Goal: Obtain resource: Download file/media

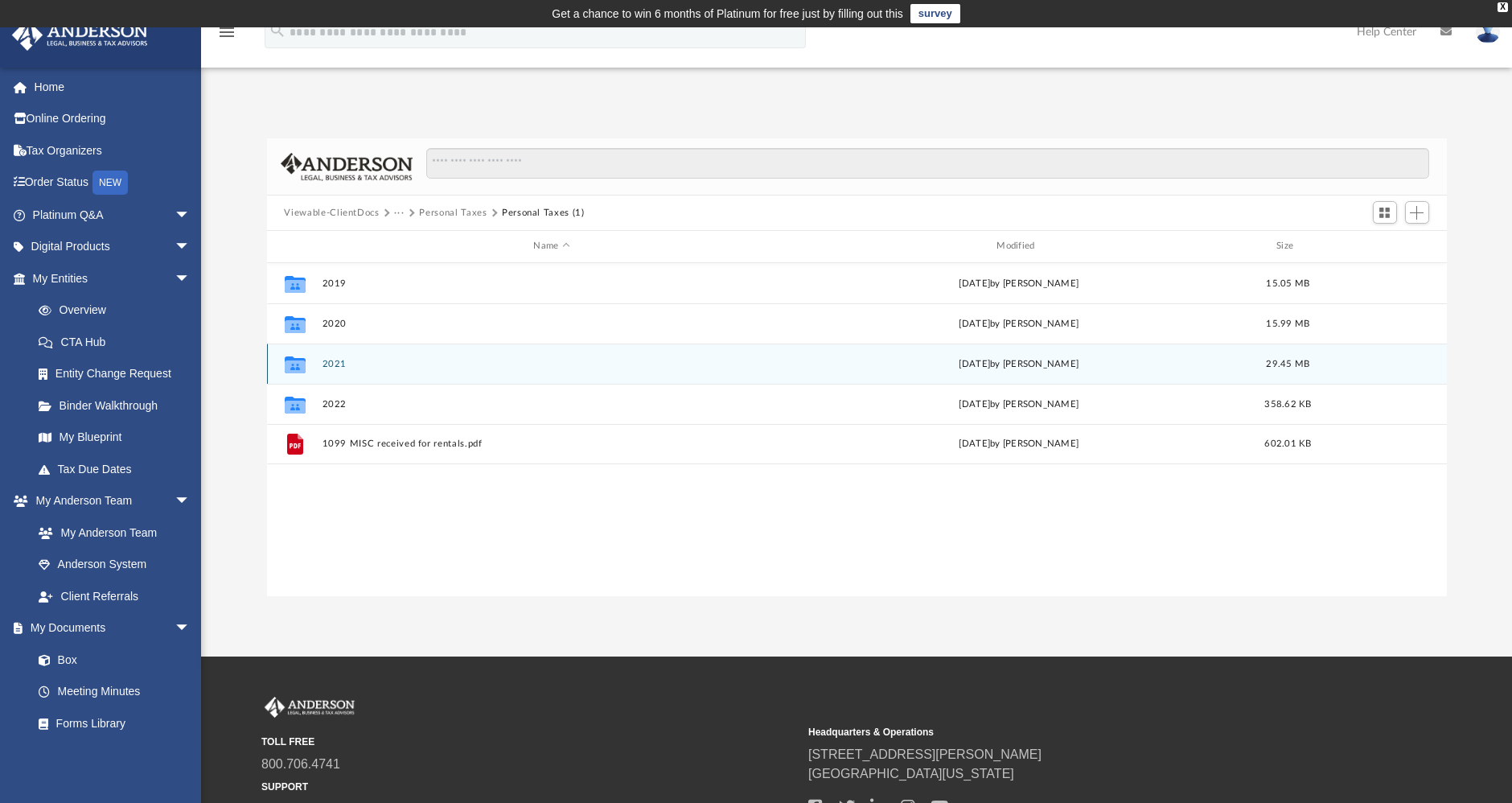
scroll to position [351, 1166]
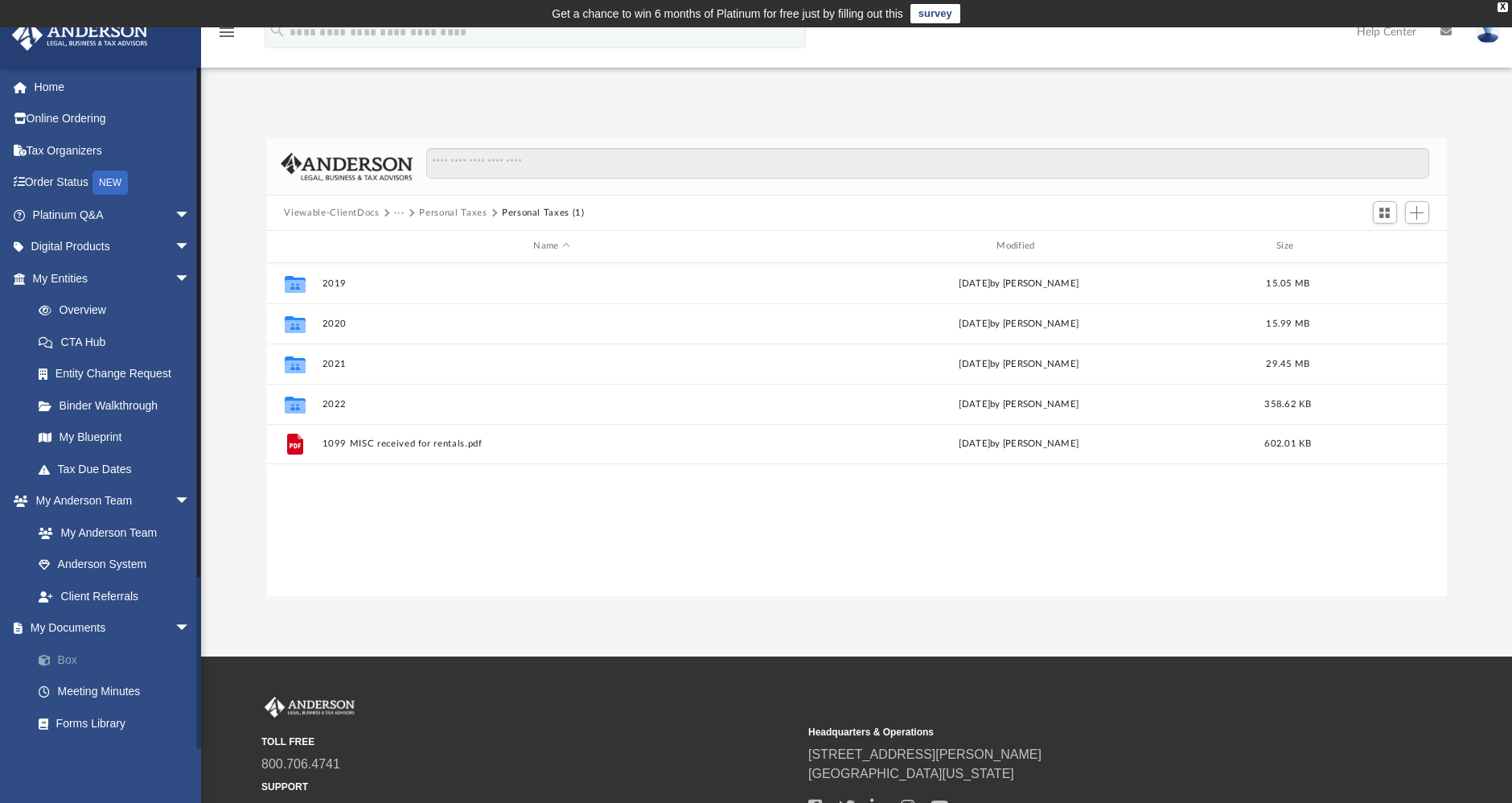
click at [74, 660] on link "Box" at bounding box center [118, 659] width 192 height 32
click at [56, 655] on span at bounding box center [52, 660] width 10 height 11
click at [63, 657] on link "Box" at bounding box center [118, 659] width 192 height 32
click at [75, 627] on link "My Documents arrow_drop_down" at bounding box center [113, 627] width 204 height 32
click at [67, 660] on link "Box" at bounding box center [118, 659] width 192 height 32
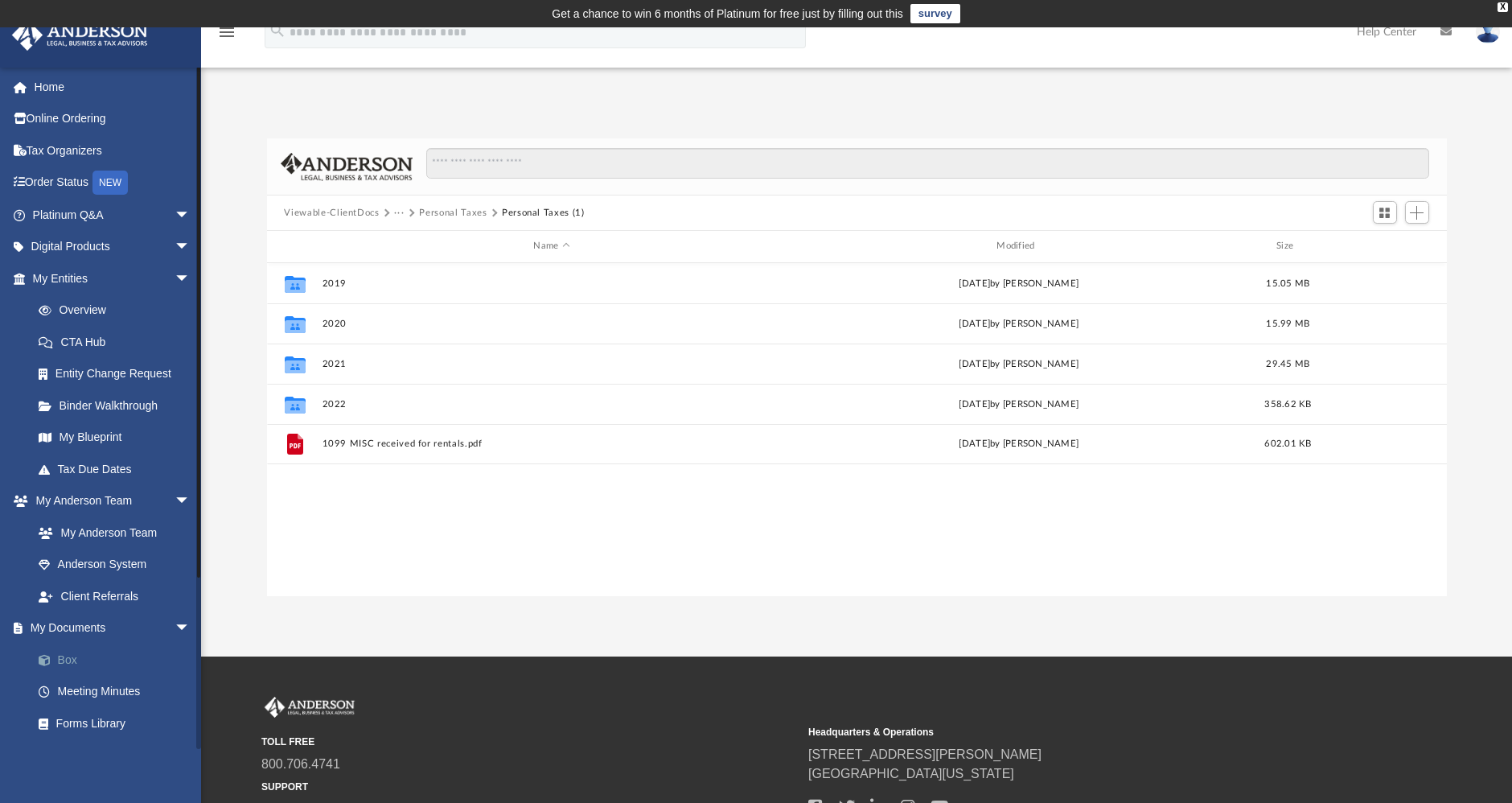
click at [67, 660] on link "Box" at bounding box center [118, 659] width 192 height 32
click at [90, 44] on img at bounding box center [80, 35] width 145 height 31
click at [55, 87] on link "Home" at bounding box center [113, 86] width 204 height 32
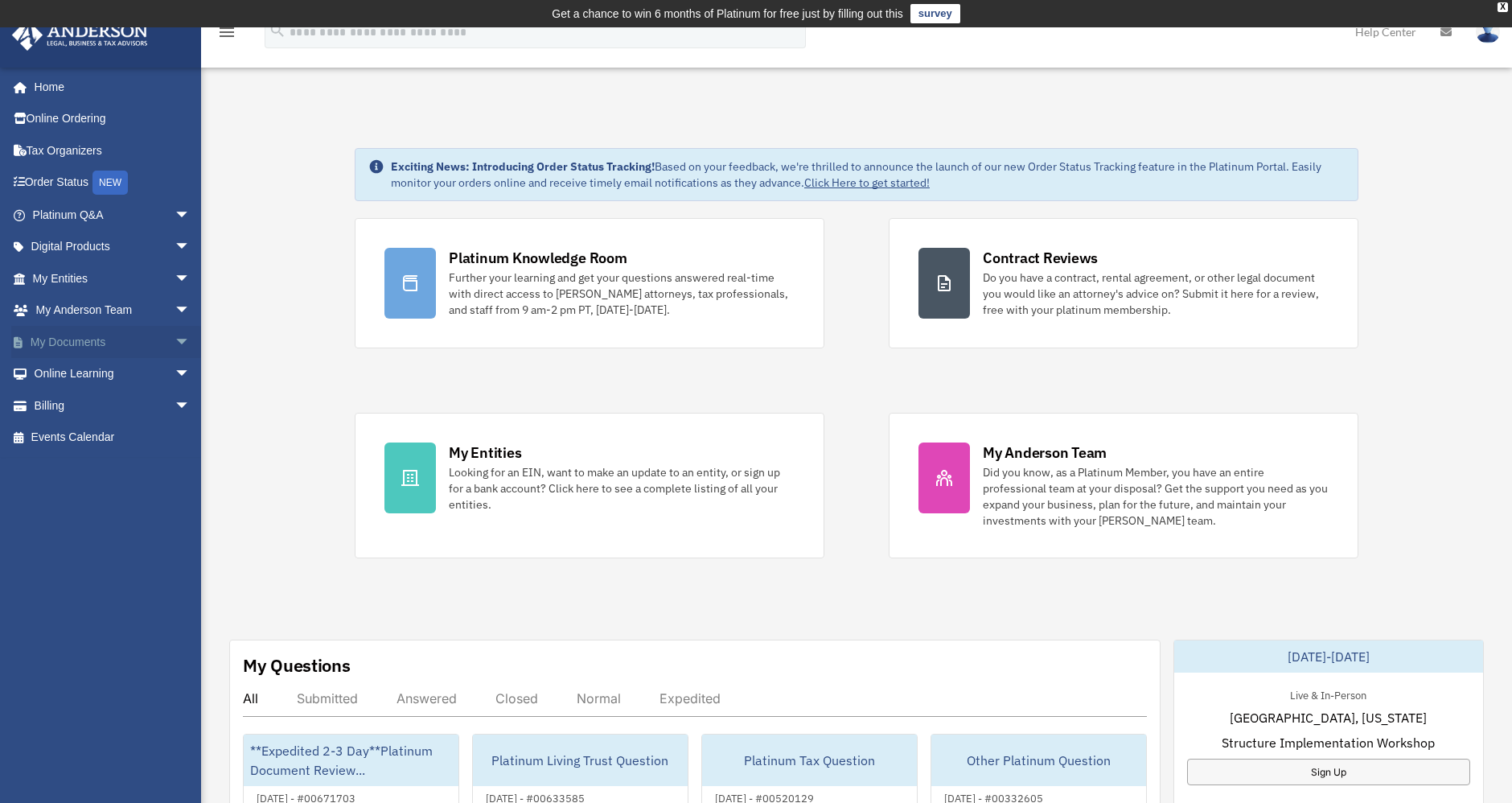
click at [114, 345] on link "My Documents arrow_drop_down" at bounding box center [113, 341] width 204 height 32
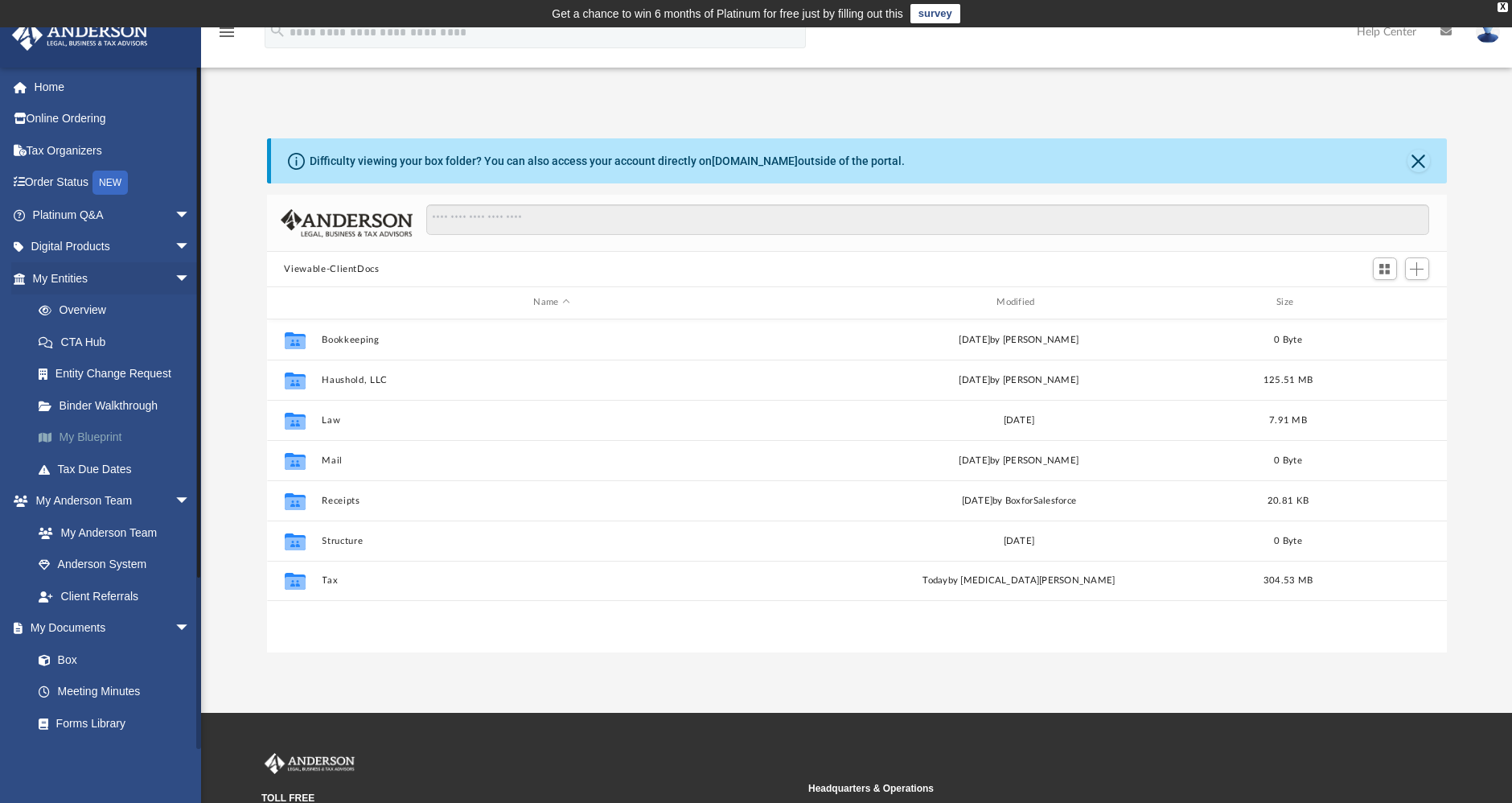
scroll to position [351, 1166]
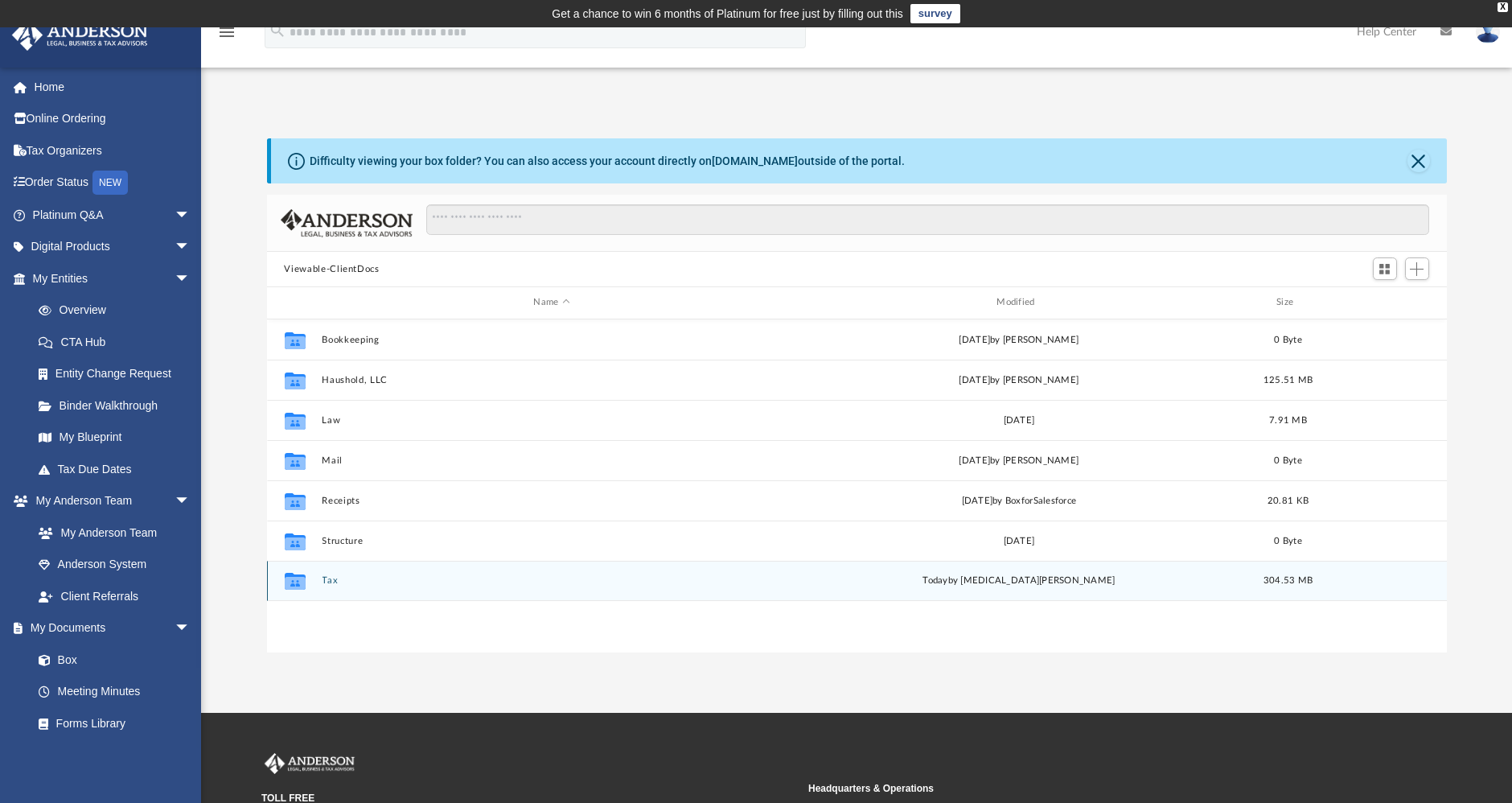
click at [334, 580] on button "Tax" at bounding box center [552, 579] width 460 height 10
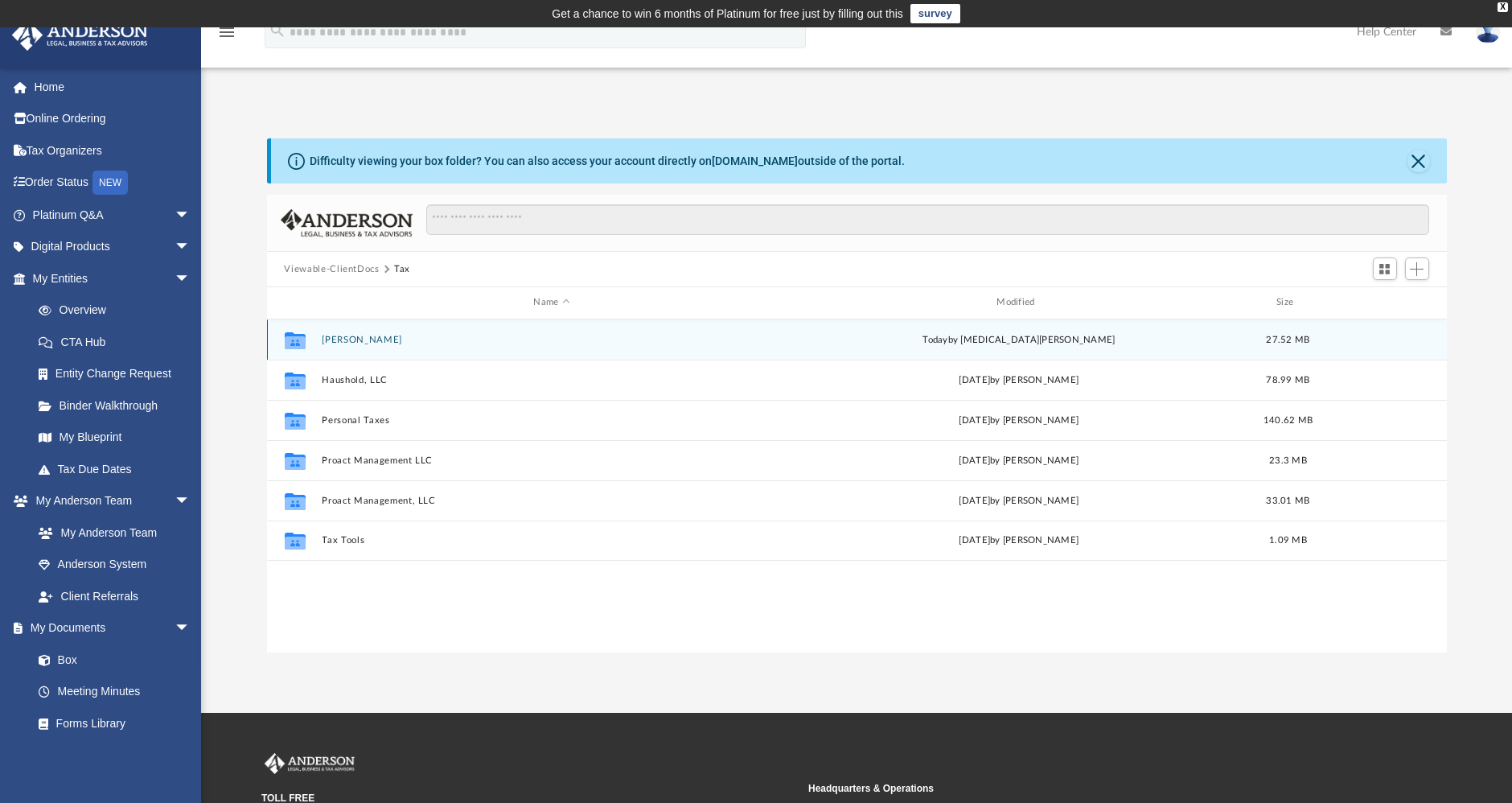
click at [367, 347] on div "Collaborated Folder Bonini, Guillermo today by Nikita Patel 27.52 MB" at bounding box center [856, 339] width 1179 height 40
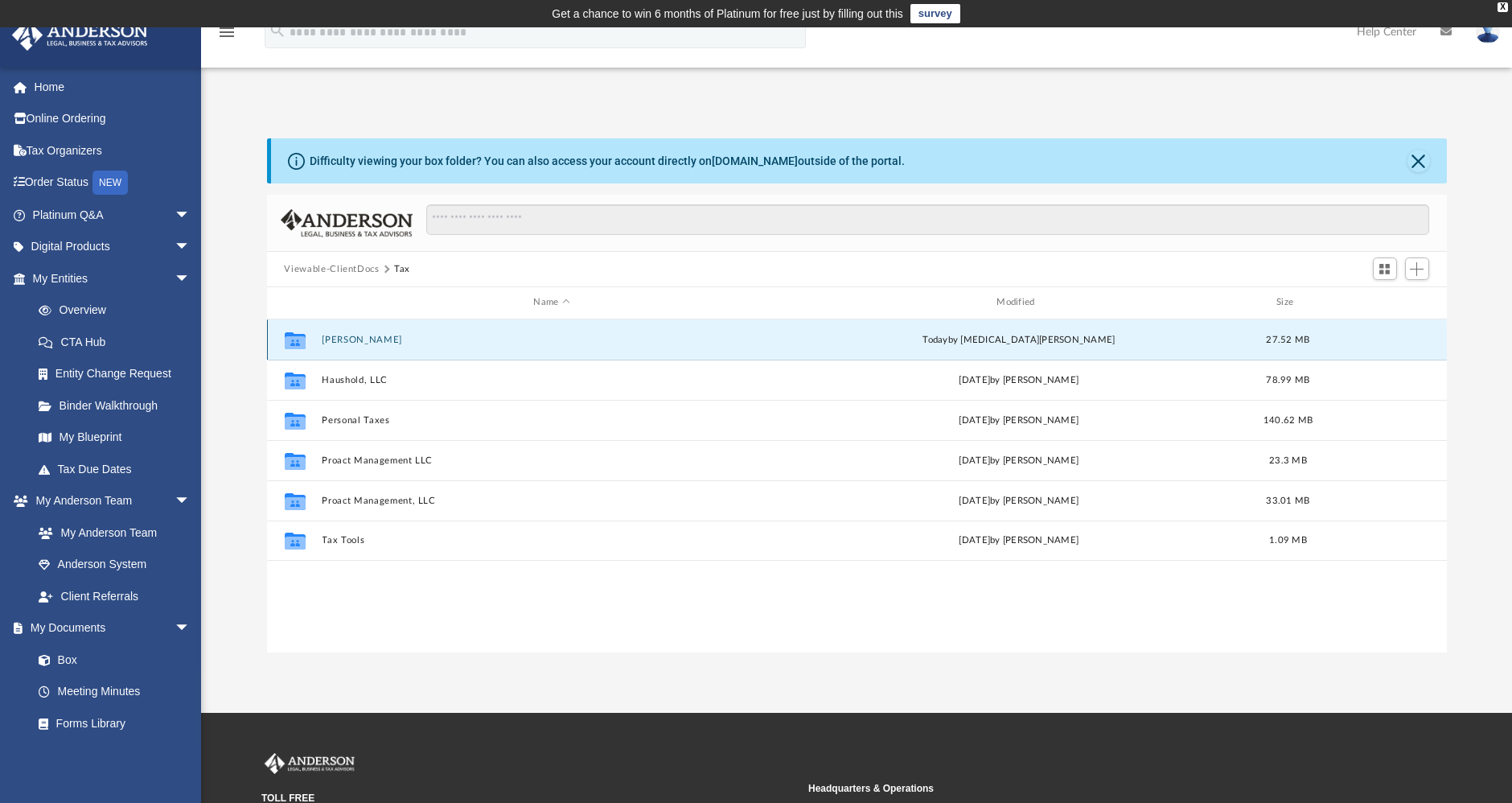
click at [373, 336] on button "Bonini, Guillermo" at bounding box center [552, 339] width 460 height 10
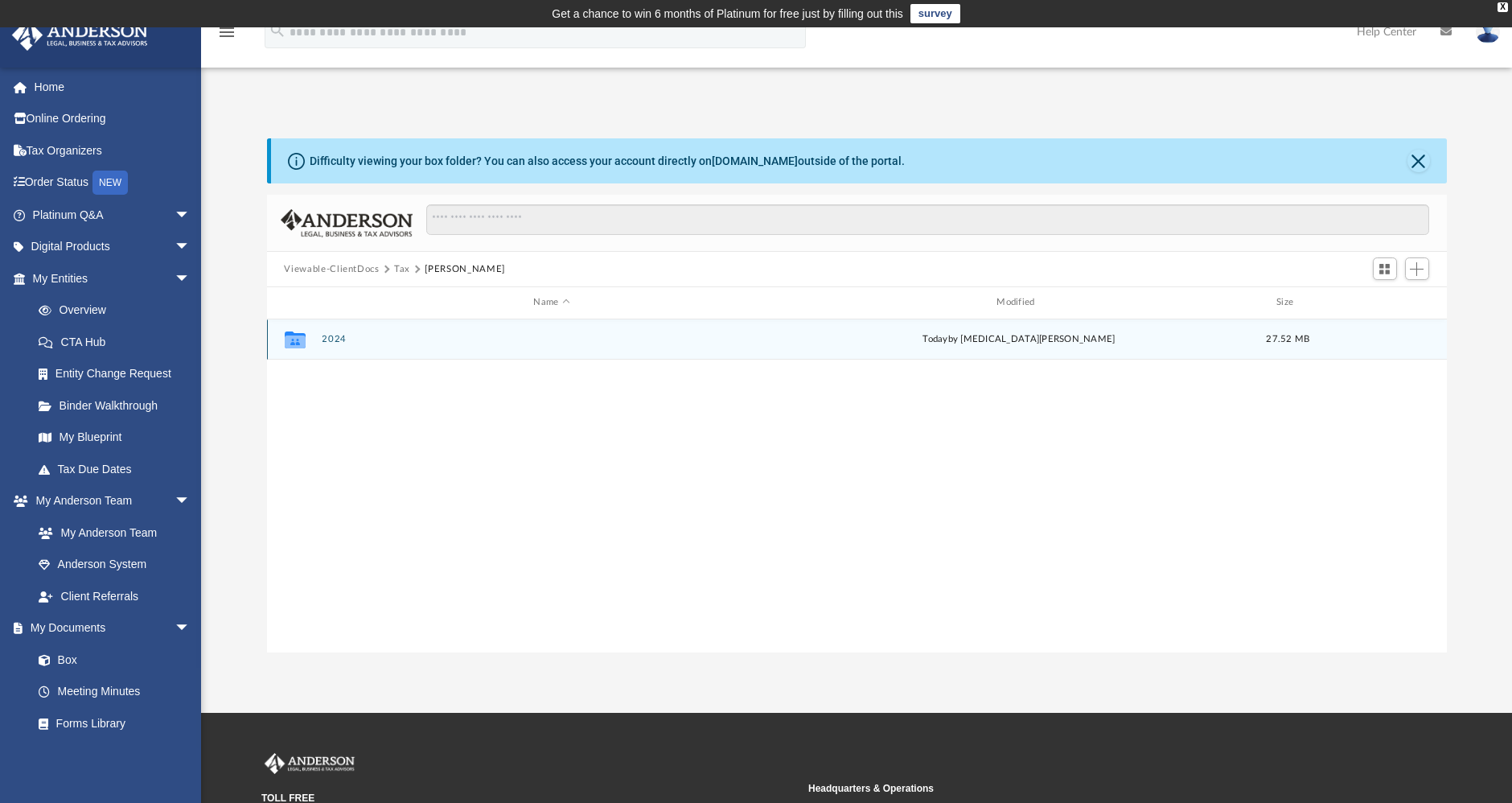
click at [335, 338] on button "2024" at bounding box center [552, 338] width 460 height 10
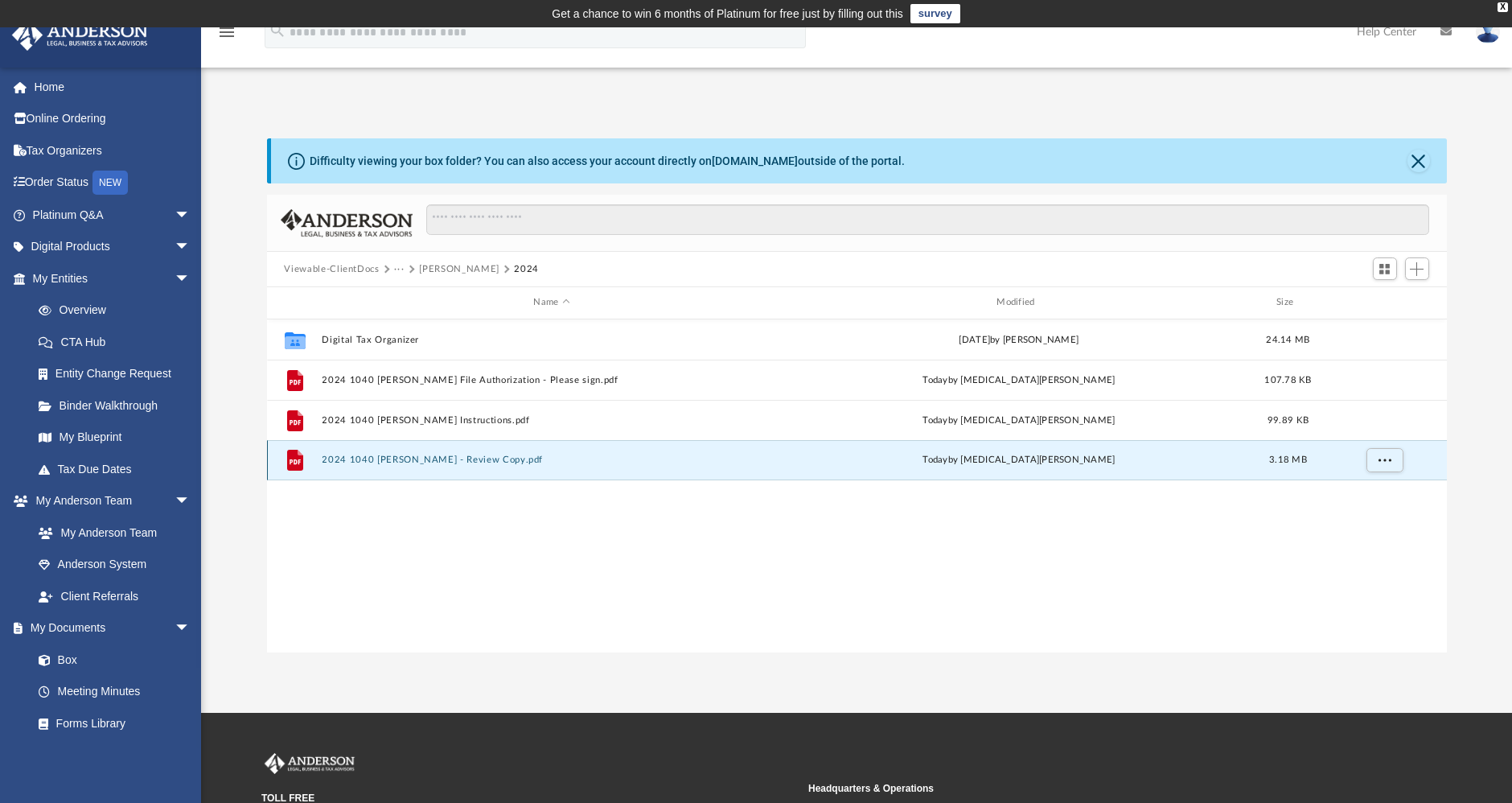
click at [446, 456] on button "2024 1040 Bonini, Guillermo - Review Copy.pdf" at bounding box center [552, 459] width 460 height 10
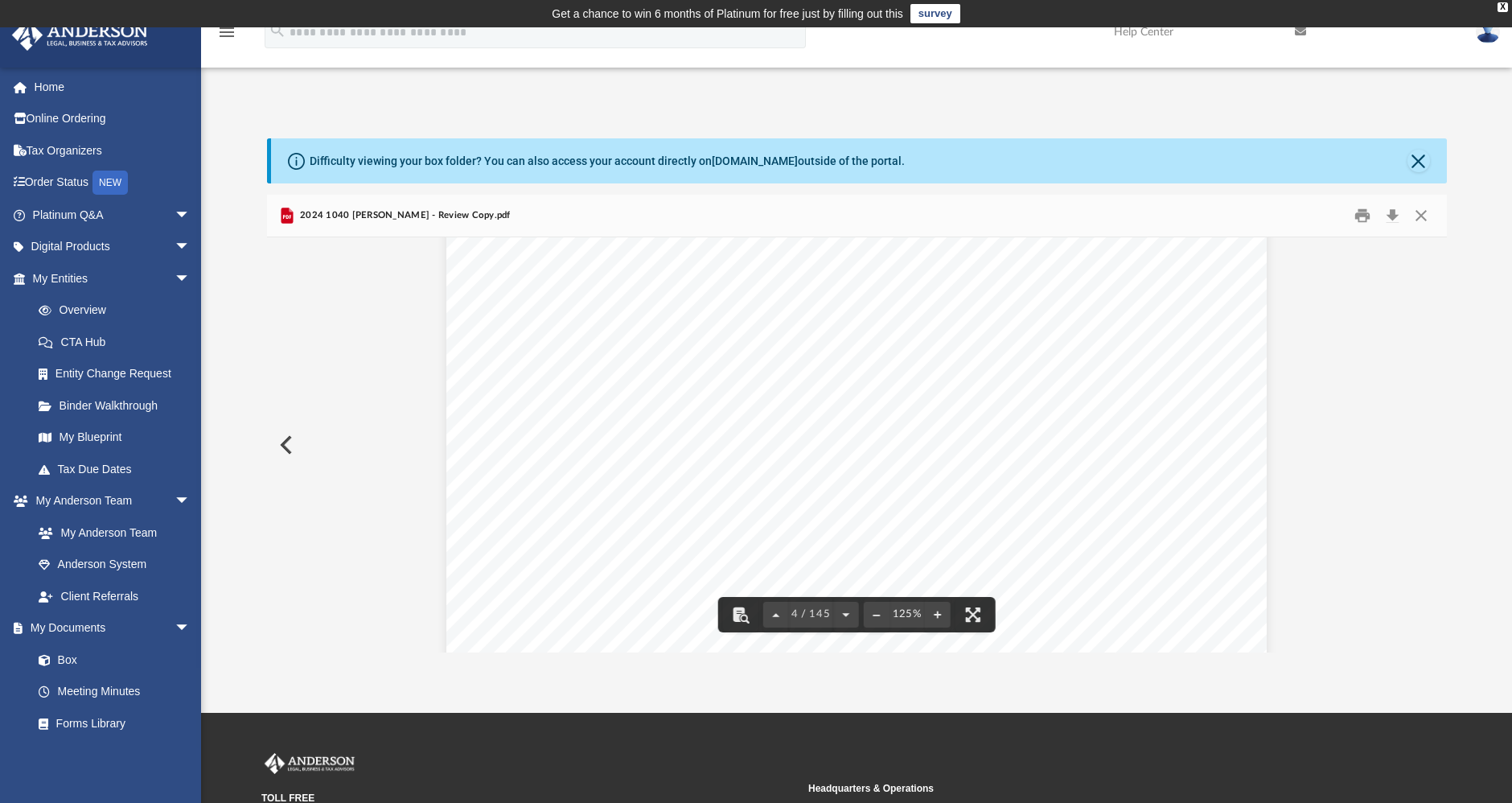
scroll to position [3511, 0]
drag, startPoint x: 568, startPoint y: 259, endPoint x: 847, endPoint y: 267, distance: 279.1
click at [847, 267] on div "426301 04-01-24 Tax Year Tax Year 2024 Increase (Decrease) Description 2023 Nam…" at bounding box center [856, 526] width 820 height 1061
click at [612, 356] on span "DENTAL" at bounding box center [636, 357] width 57 height 13
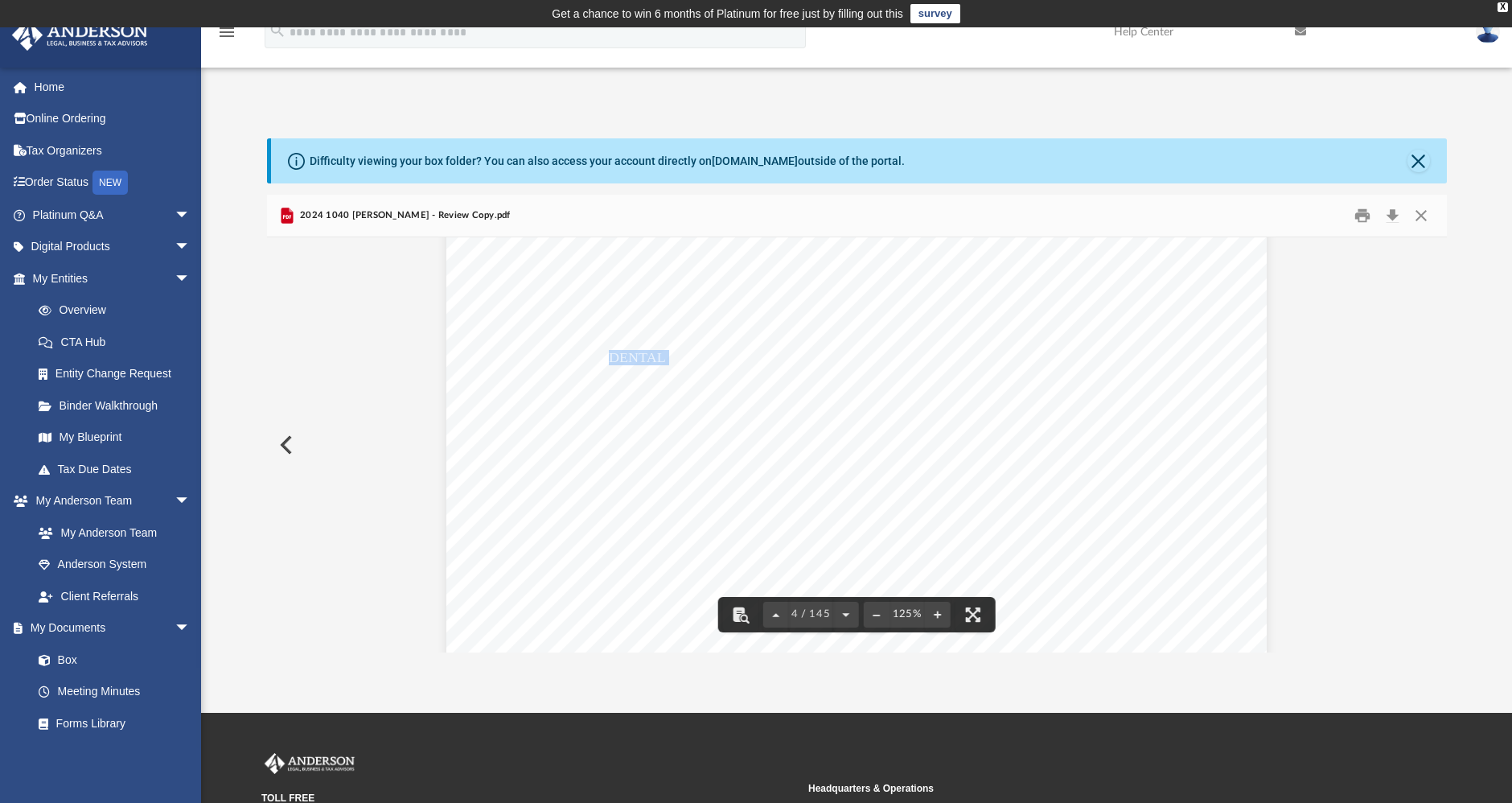
click at [612, 356] on span "DENTAL" at bounding box center [636, 357] width 57 height 13
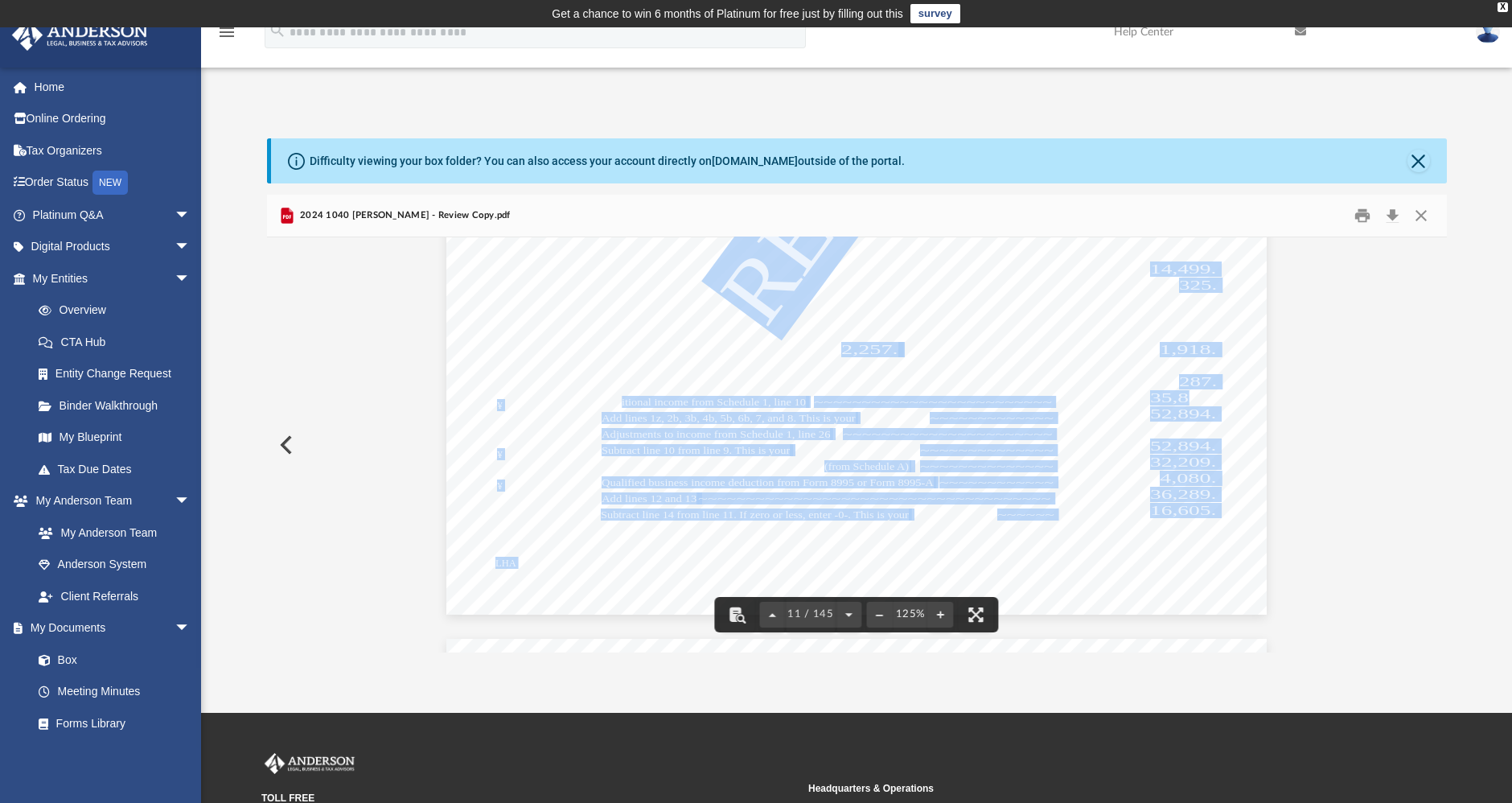
drag, startPoint x: 614, startPoint y: 394, endPoint x: 1180, endPoint y: 397, distance: 566.0
click at [1180, 397] on div "Credit for other dependents Department of the Treasury - Internal Revenue Servi…" at bounding box center [856, 83] width 820 height 1061
click at [717, 421] on span "Add lines 1z, 2b, 3b, 4b, 5b, 6b, 7, and 8. This is your" at bounding box center [728, 417] width 254 height 10
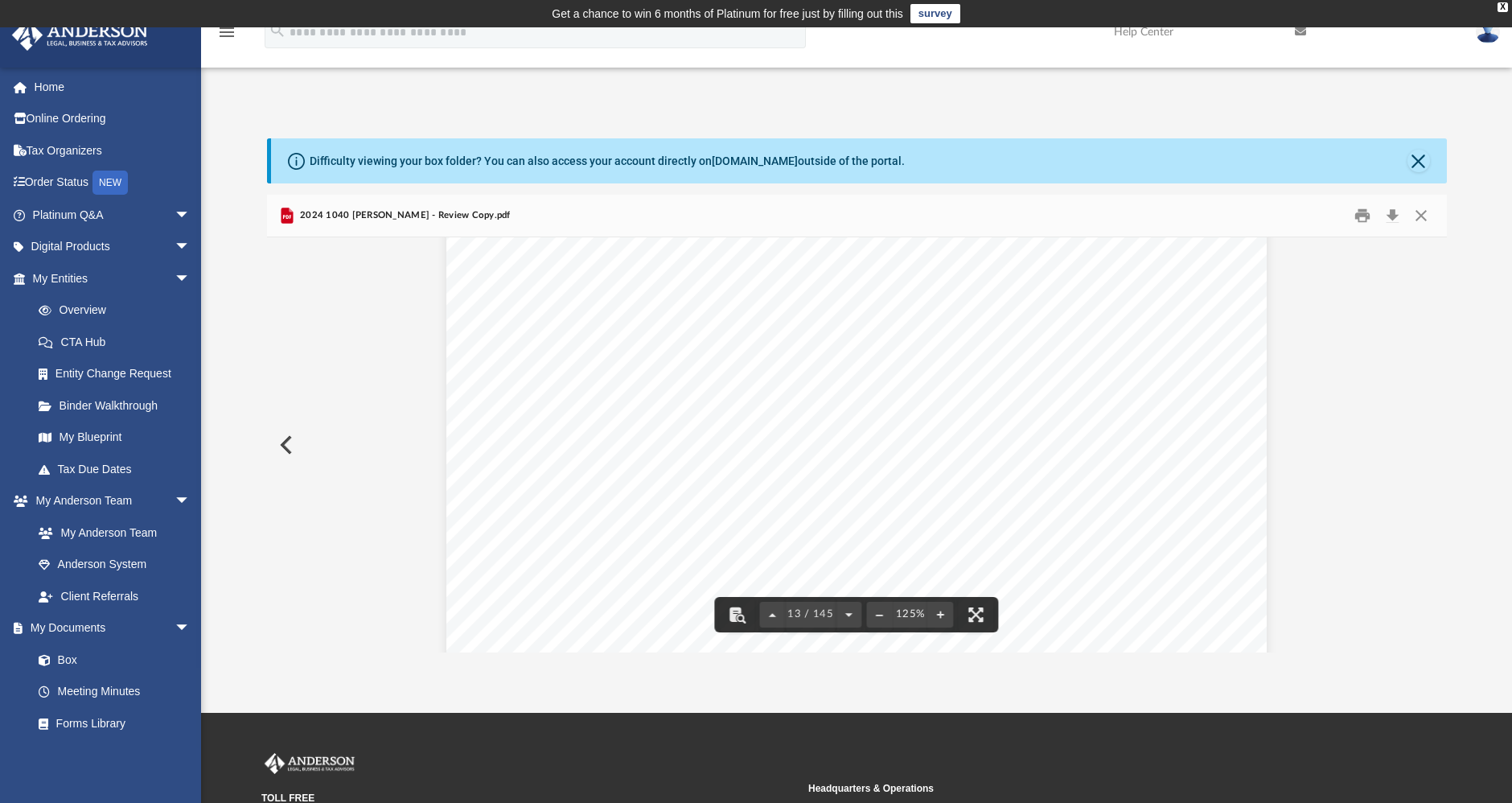
scroll to position [13252, 0]
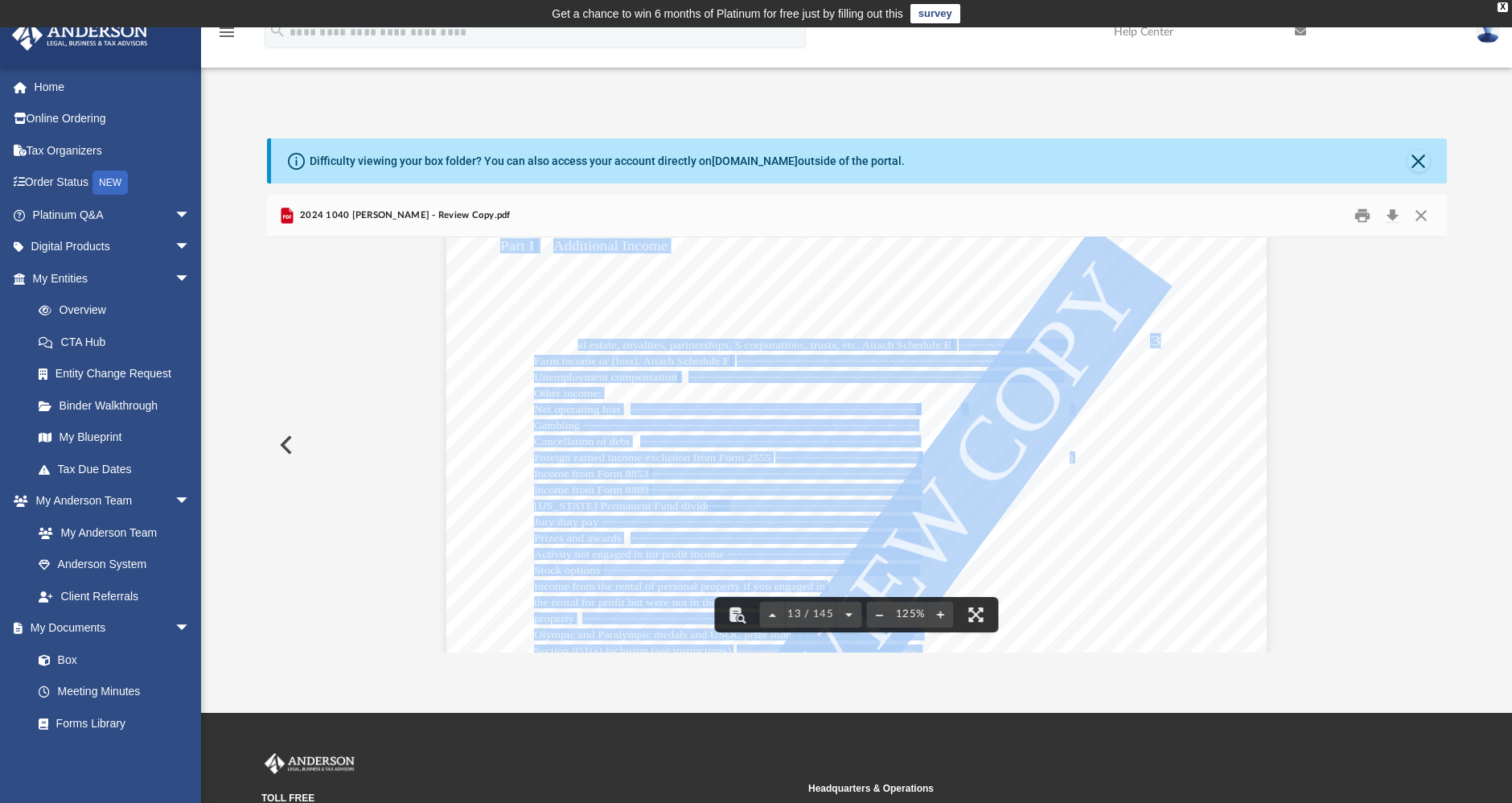
drag, startPoint x: 571, startPoint y: 344, endPoint x: 1158, endPoint y: 335, distance: 587.1
click at [1158, 335] on div "Department of the Treasury Internal Revenue Service 414141 12-08-24 Your social…" at bounding box center [856, 557] width 820 height 1061
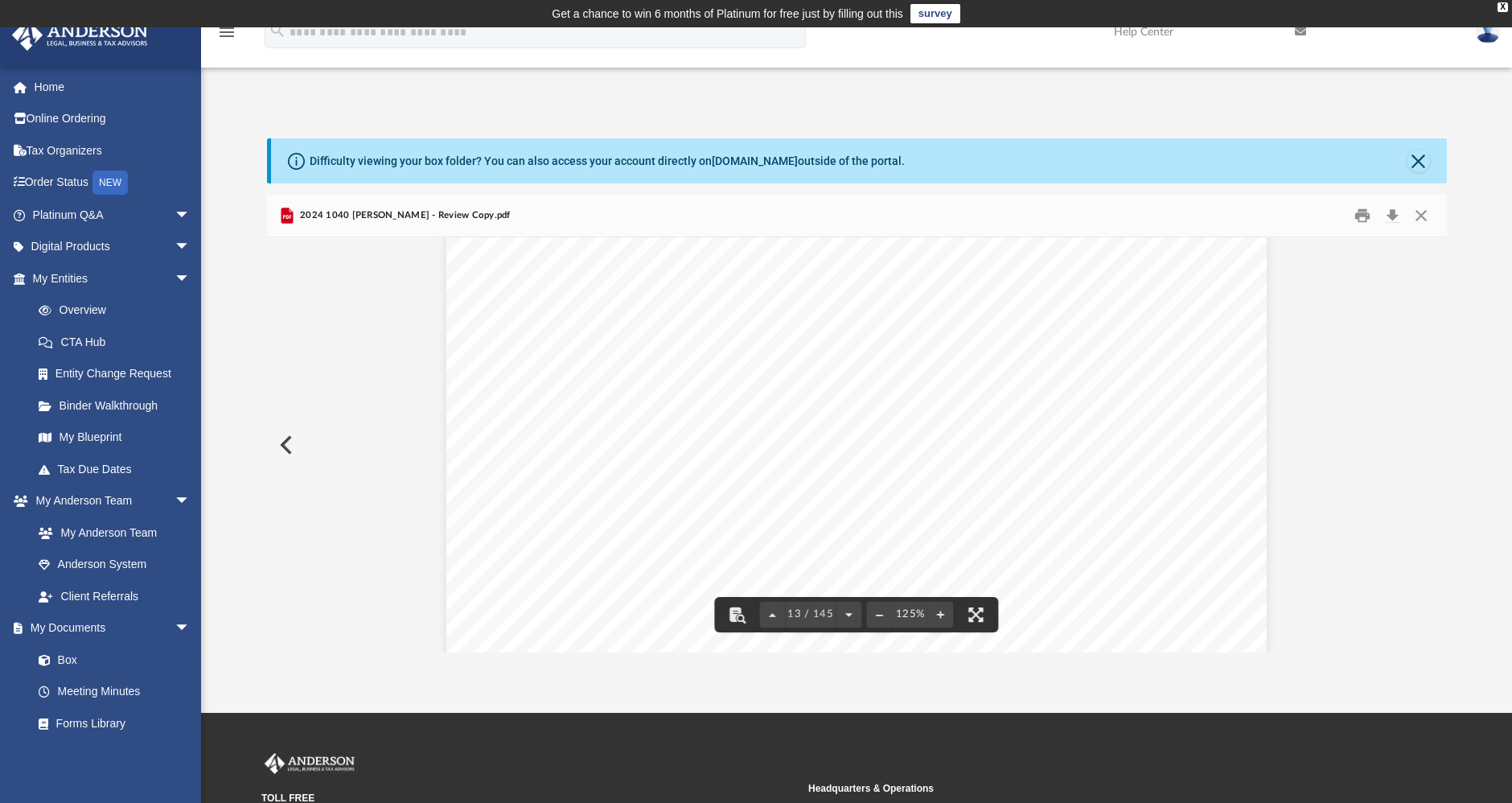
click at [1165, 335] on span "32,320." at bounding box center [1183, 341] width 66 height 13
drag, startPoint x: 624, startPoint y: 460, endPoint x: 805, endPoint y: 458, distance: 181.0
click at [805, 458] on span "Medical and dental expenses (see instructions)" at bounding box center [713, 460] width 223 height 10
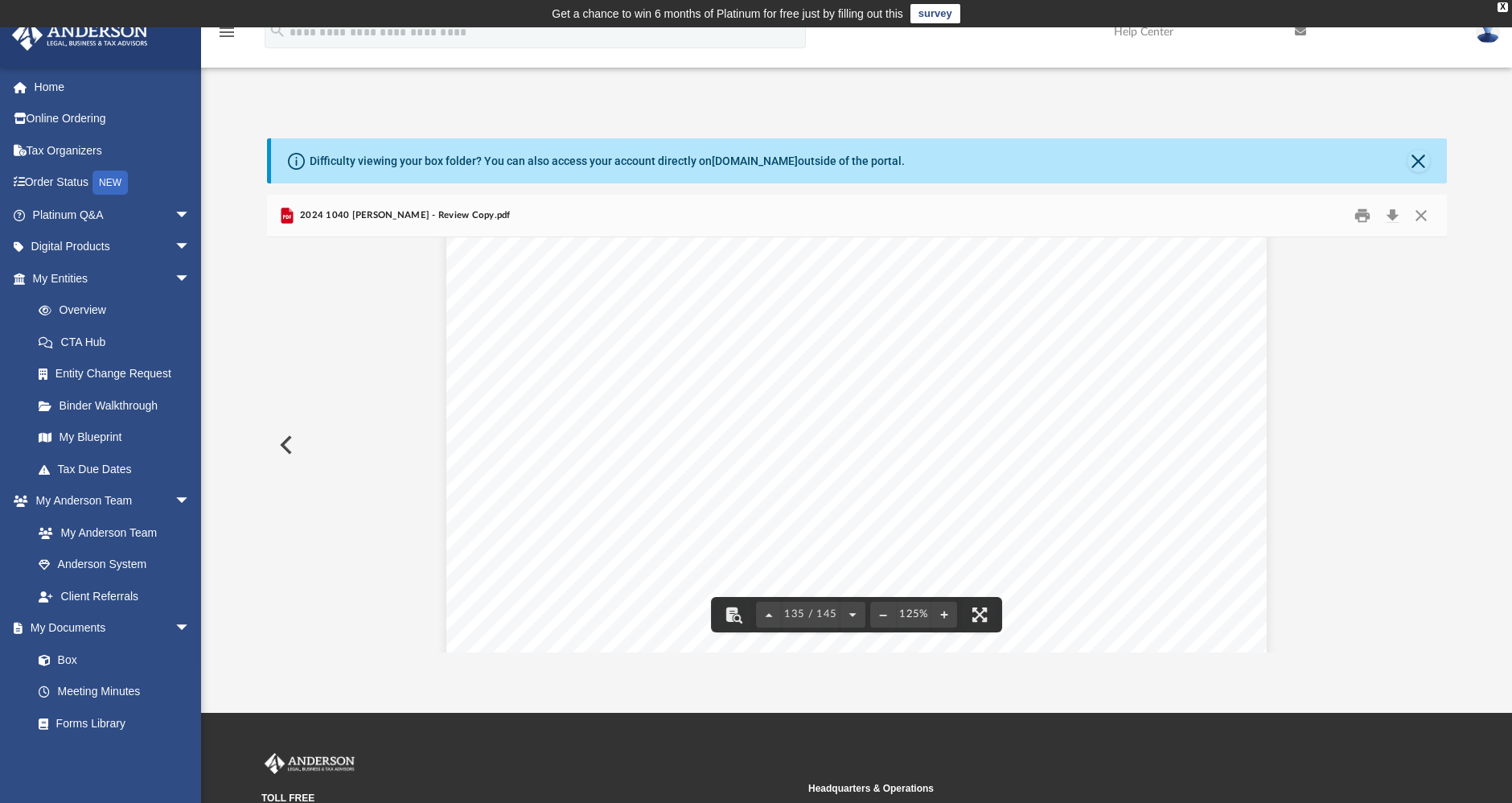
click at [535, 533] on div "REVIEW COPY }}}}}}}}}}}}}}}}}}}}}}}}}}}}}}}}}}}}}}}} }}}}}}}}}}} GUILLERMO BONI…" at bounding box center [856, 471] width 820 height 1061
click at [595, 539] on span "SCHEDULE" at bounding box center [608, 546] width 75 height 13
click at [596, 497] on span "FROM" at bounding box center [590, 498] width 38 height 13
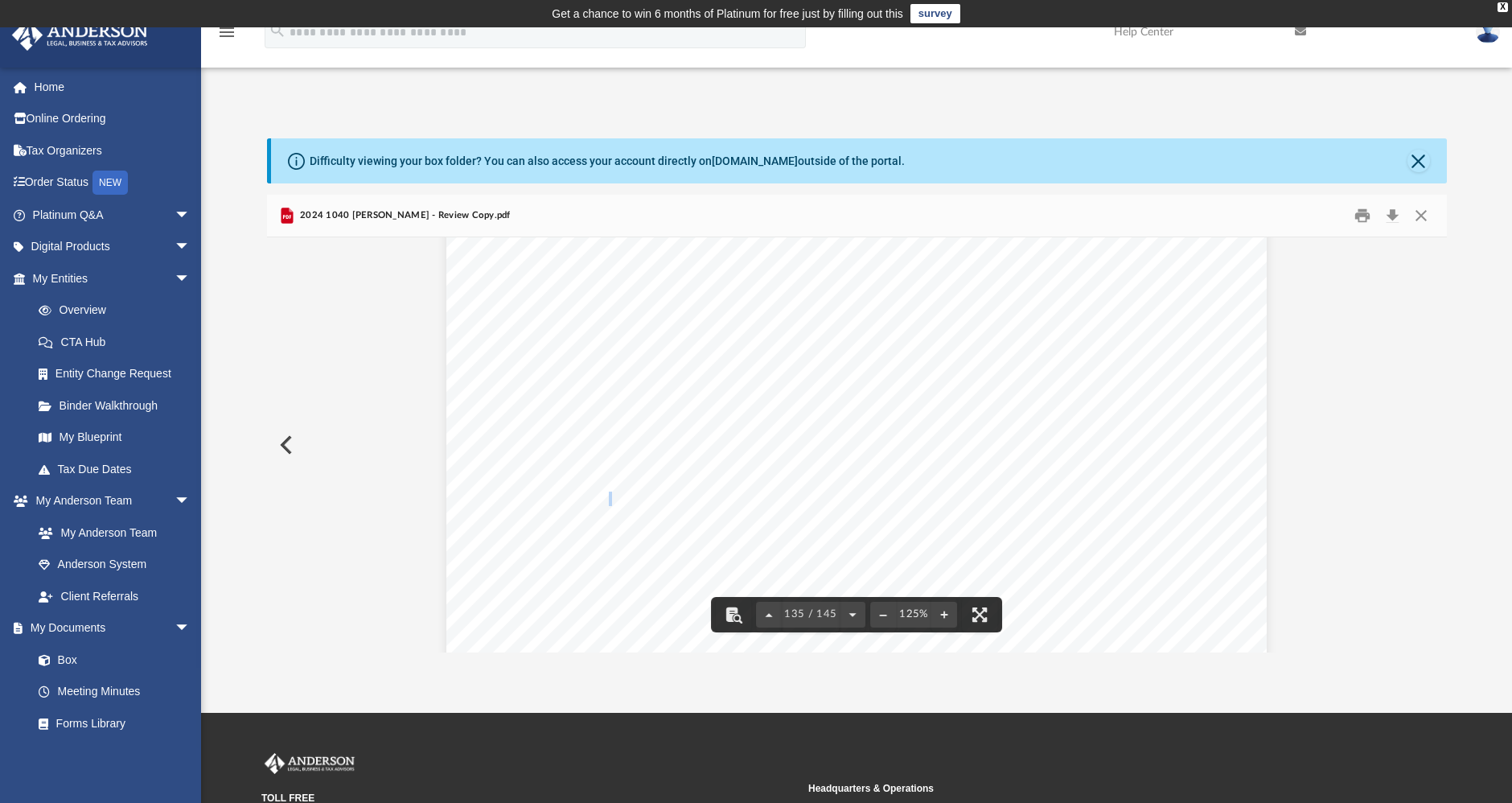
click at [596, 497] on span "FROM" at bounding box center [590, 498] width 38 height 13
click at [689, 542] on span "DIVIDENDS" at bounding box center [670, 548] width 85 height 13
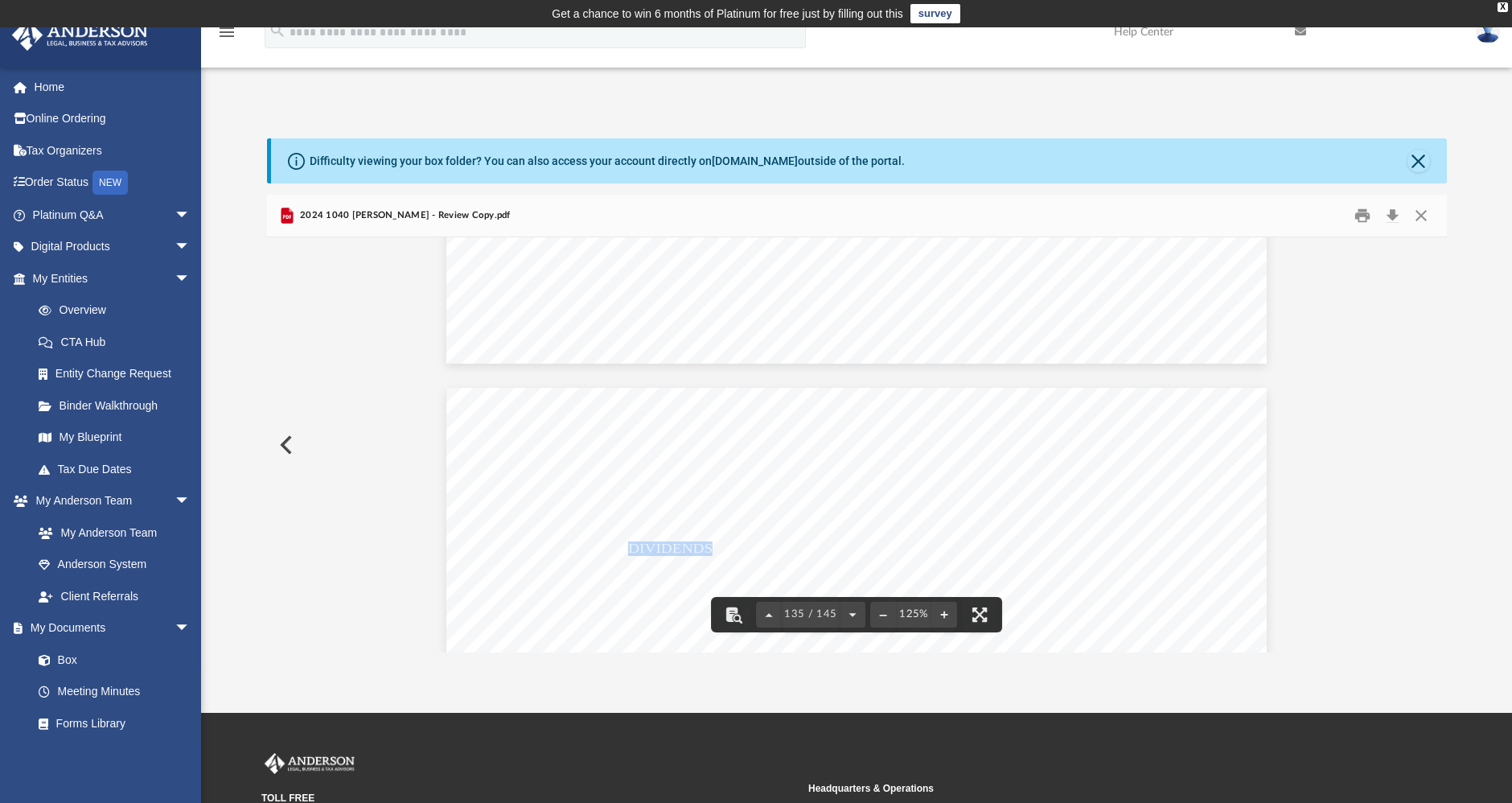
click at [689, 542] on span "DIVIDENDS" at bounding box center [670, 548] width 85 height 13
click at [617, 550] on span "BASIS" at bounding box center [623, 557] width 47 height 13
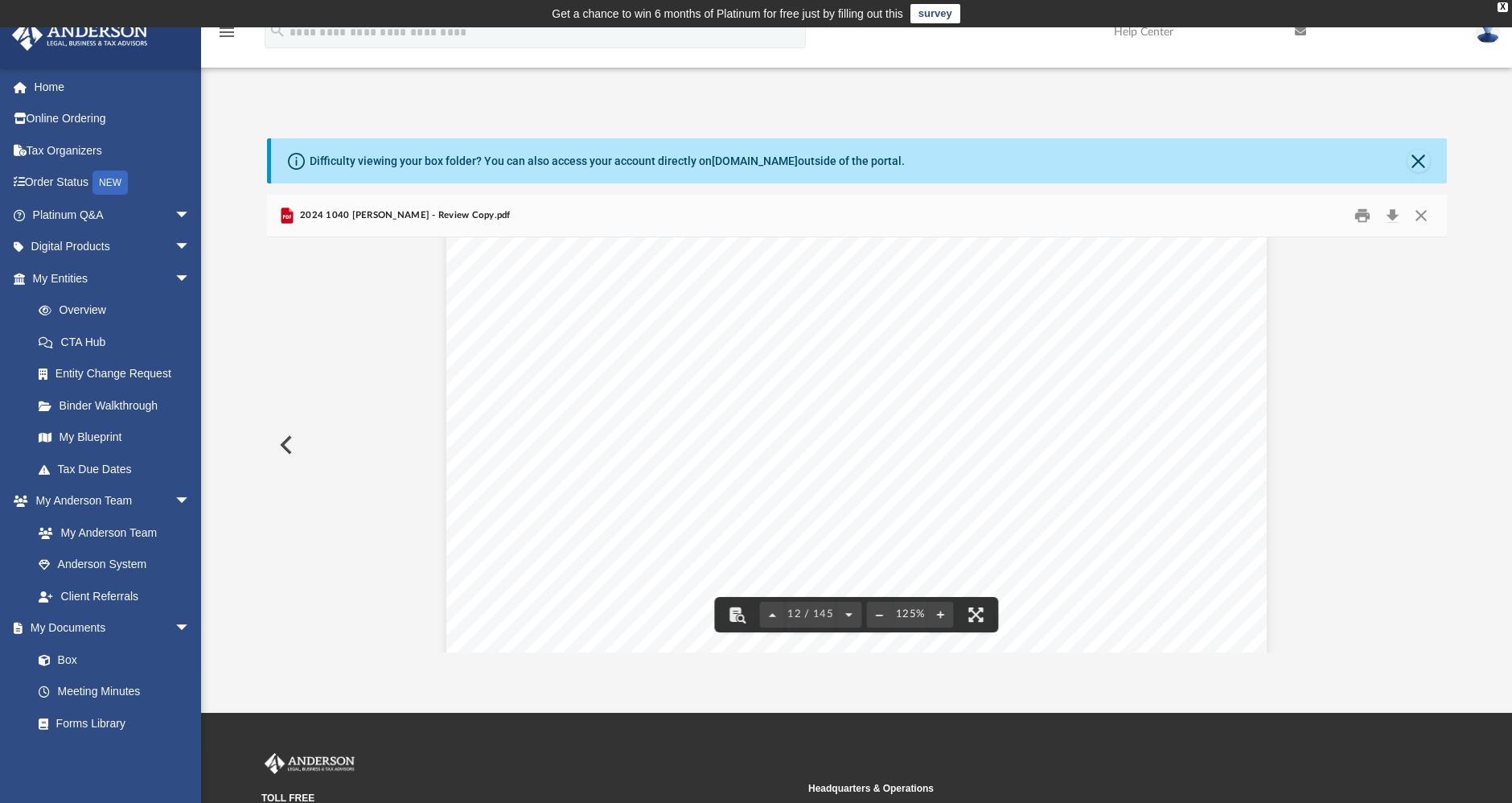
scroll to position [12064, 0]
